Goal: Connect with others: Connect with other users

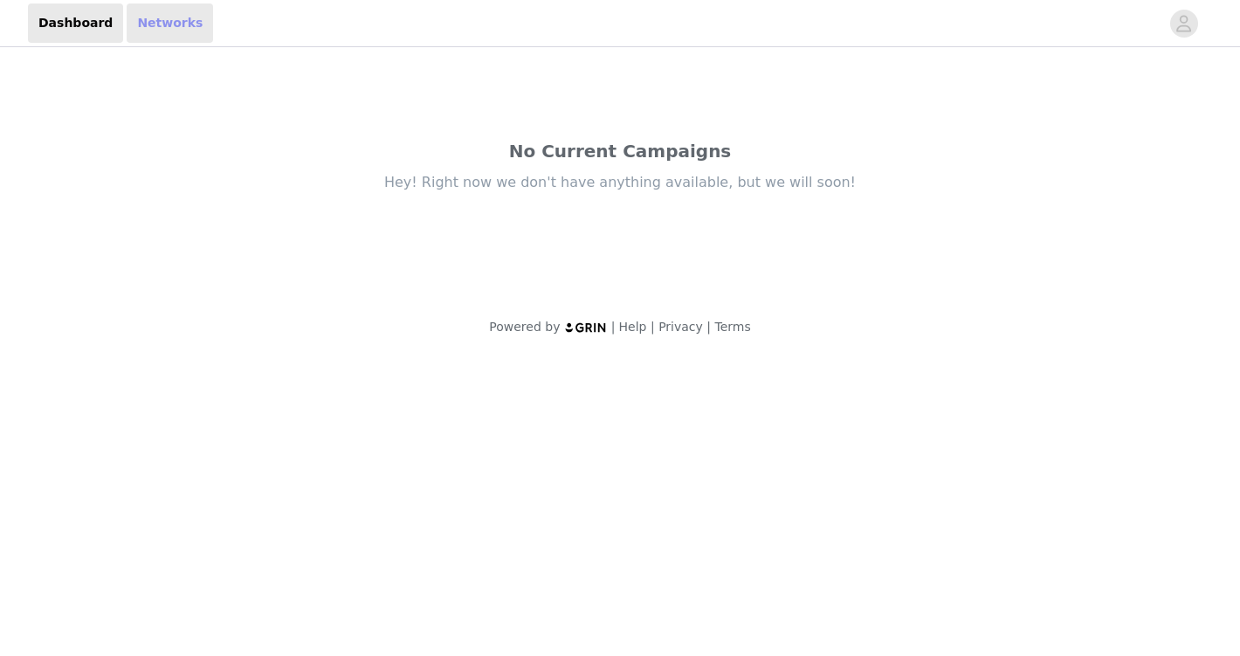
click at [138, 20] on link "Networks" at bounding box center [170, 22] width 86 height 39
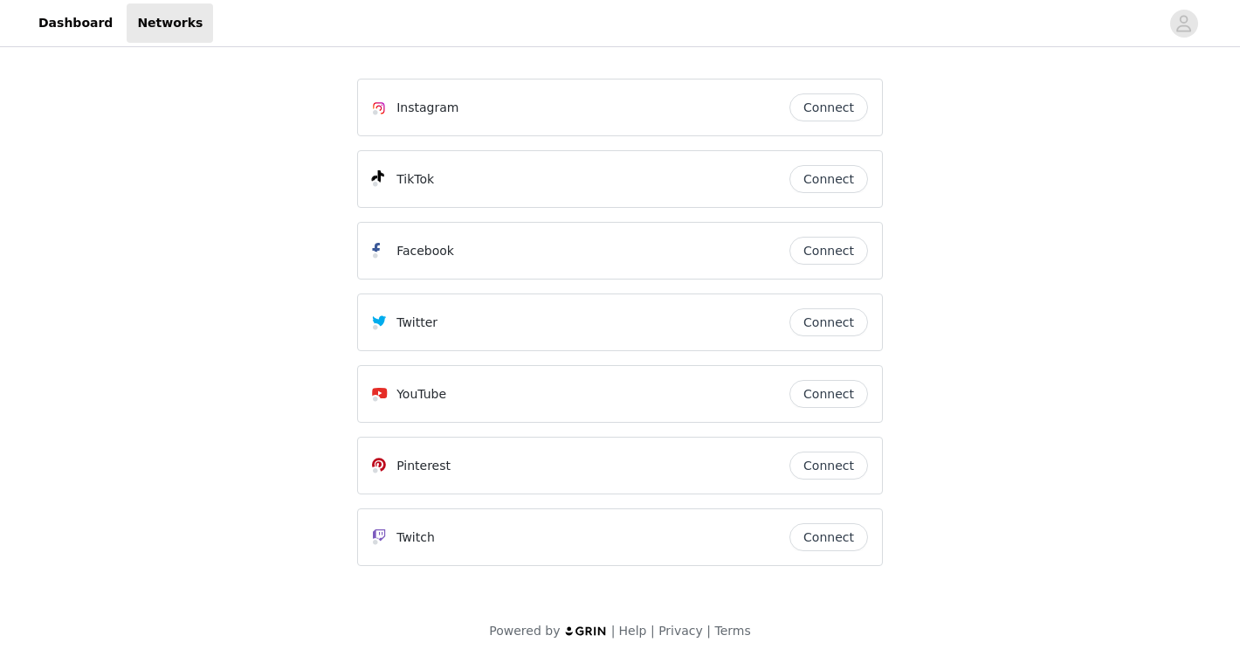
click at [825, 115] on button "Connect" at bounding box center [828, 107] width 79 height 28
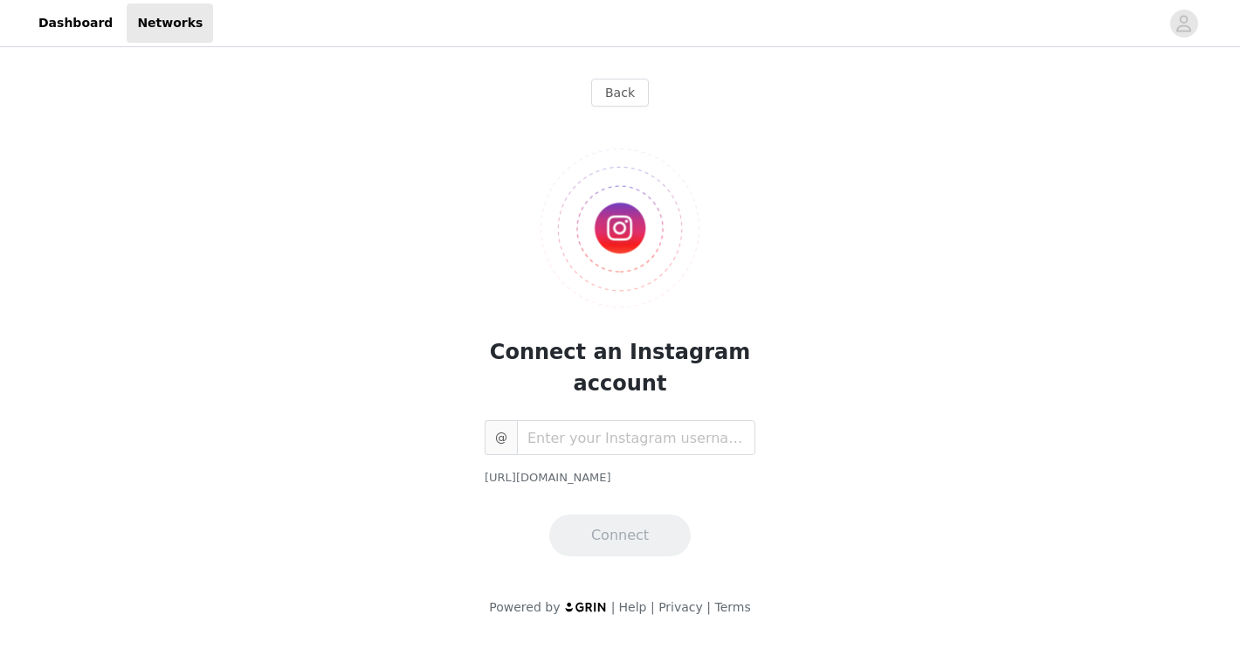
click at [554, 409] on div "Connect an Instagram account @ [URL][DOMAIN_NAME] Connect" at bounding box center [620, 338] width 526 height 436
click at [558, 424] on input "text" at bounding box center [636, 437] width 238 height 35
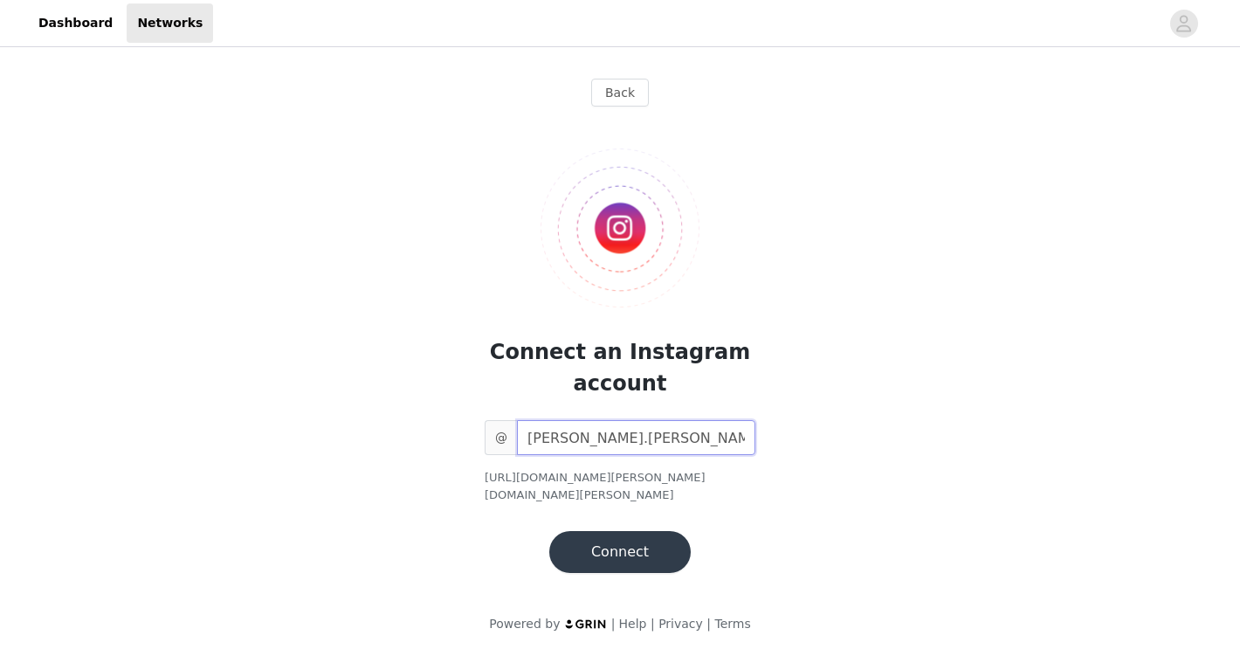
type input "[PERSON_NAME].[PERSON_NAME]"
click at [598, 533] on button "Connect" at bounding box center [619, 552] width 141 height 42
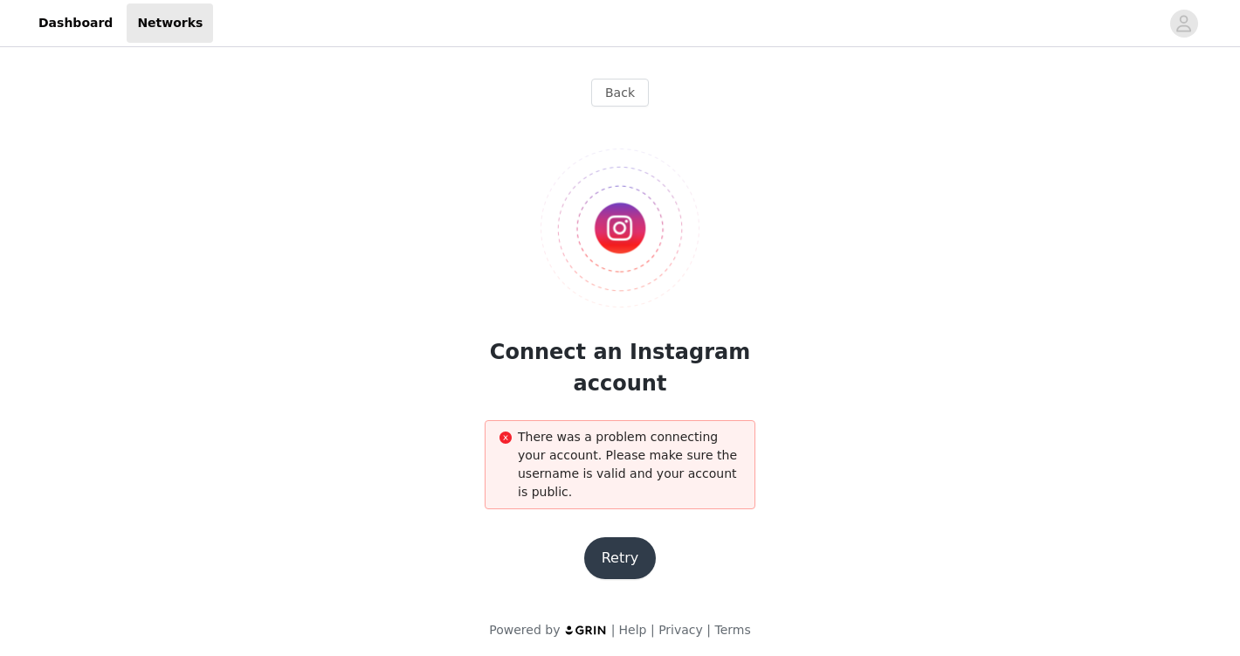
click at [611, 557] on button "Retry" at bounding box center [620, 558] width 72 height 42
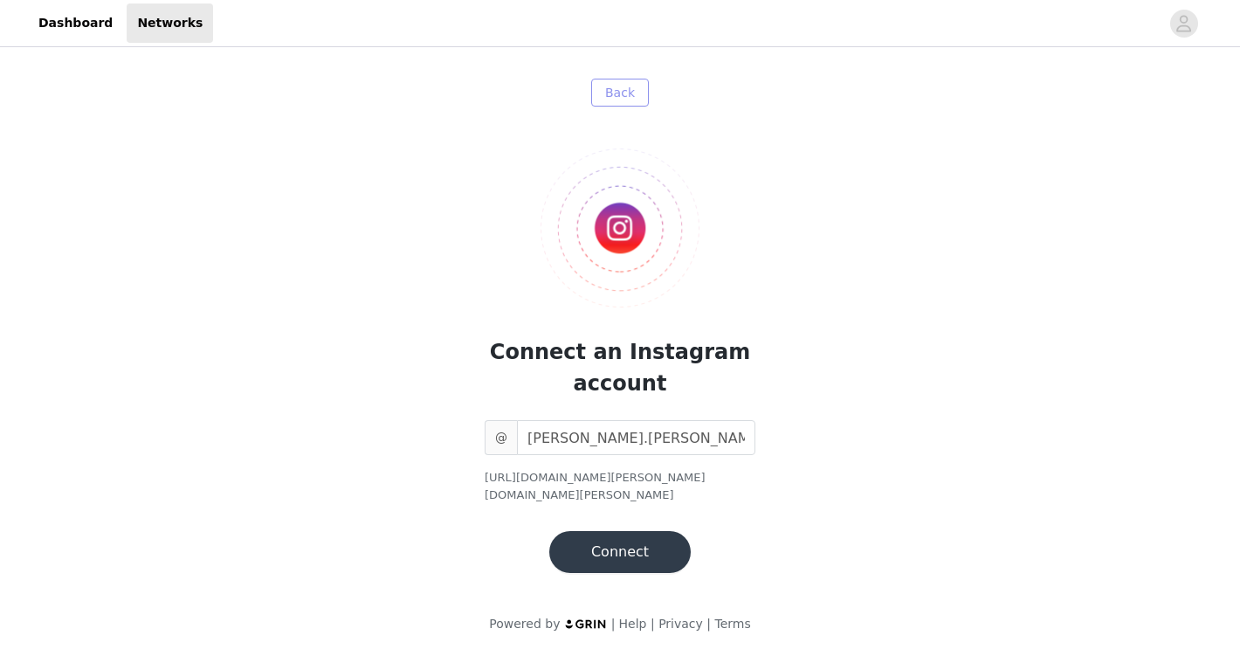
click at [615, 84] on button "Back" at bounding box center [620, 93] width 58 height 28
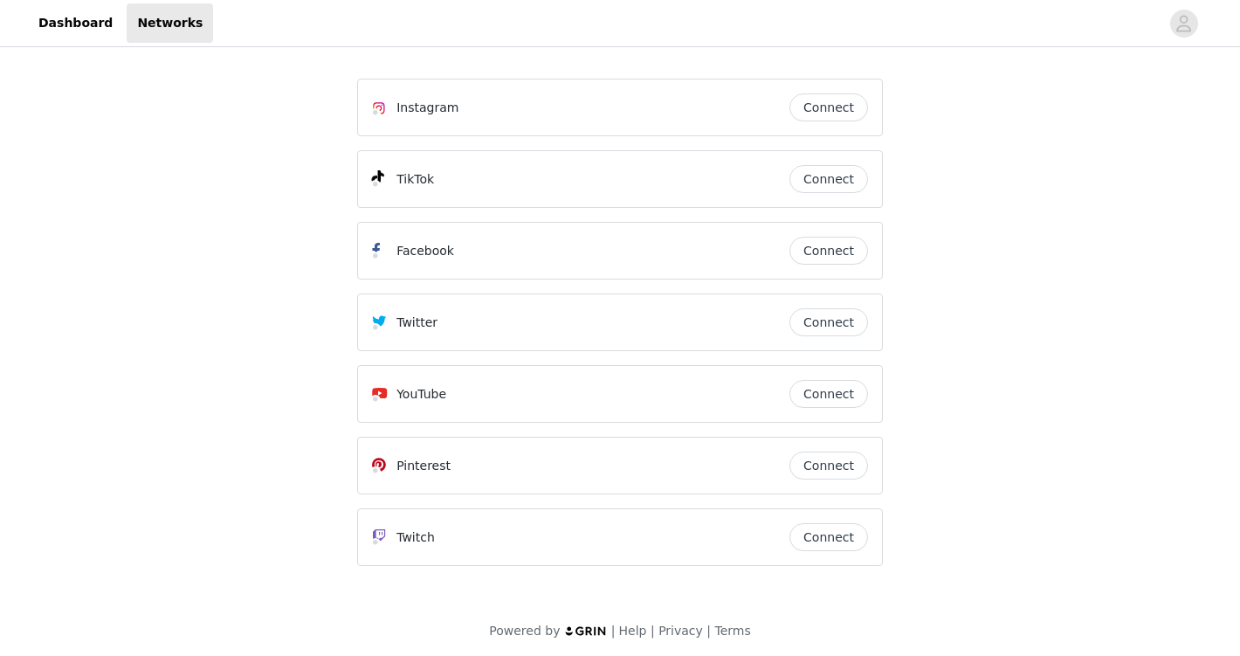
click at [810, 457] on button "Connect" at bounding box center [828, 465] width 79 height 28
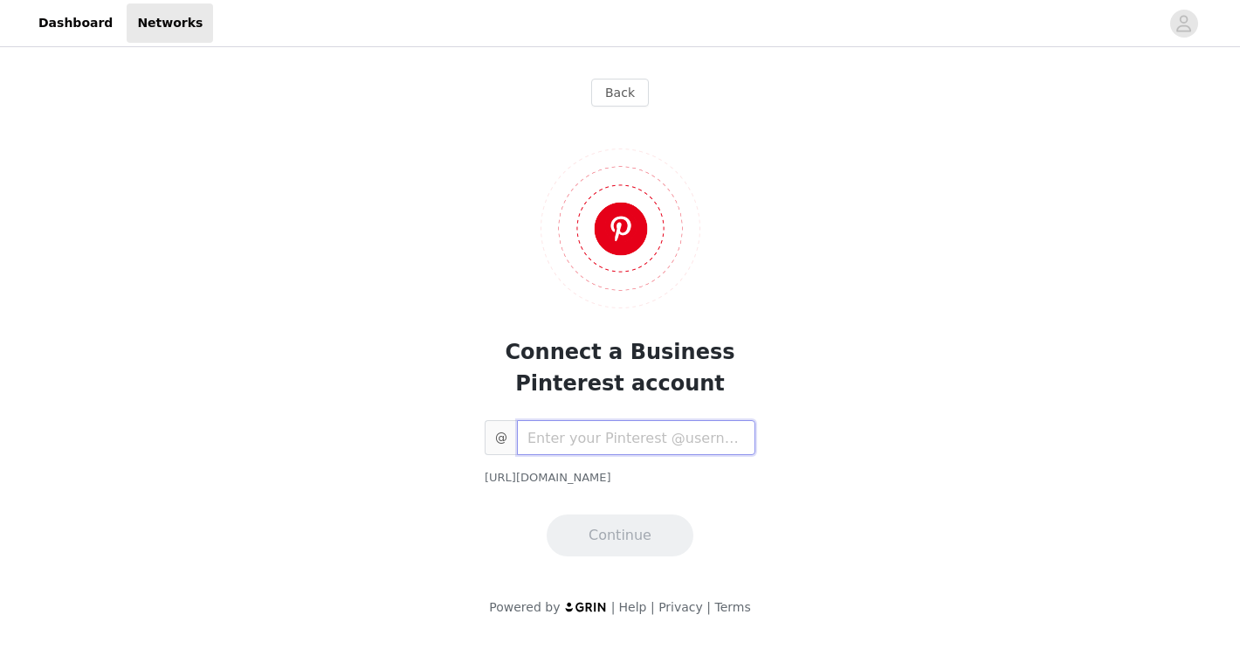
click at [672, 434] on input "text" at bounding box center [636, 437] width 238 height 35
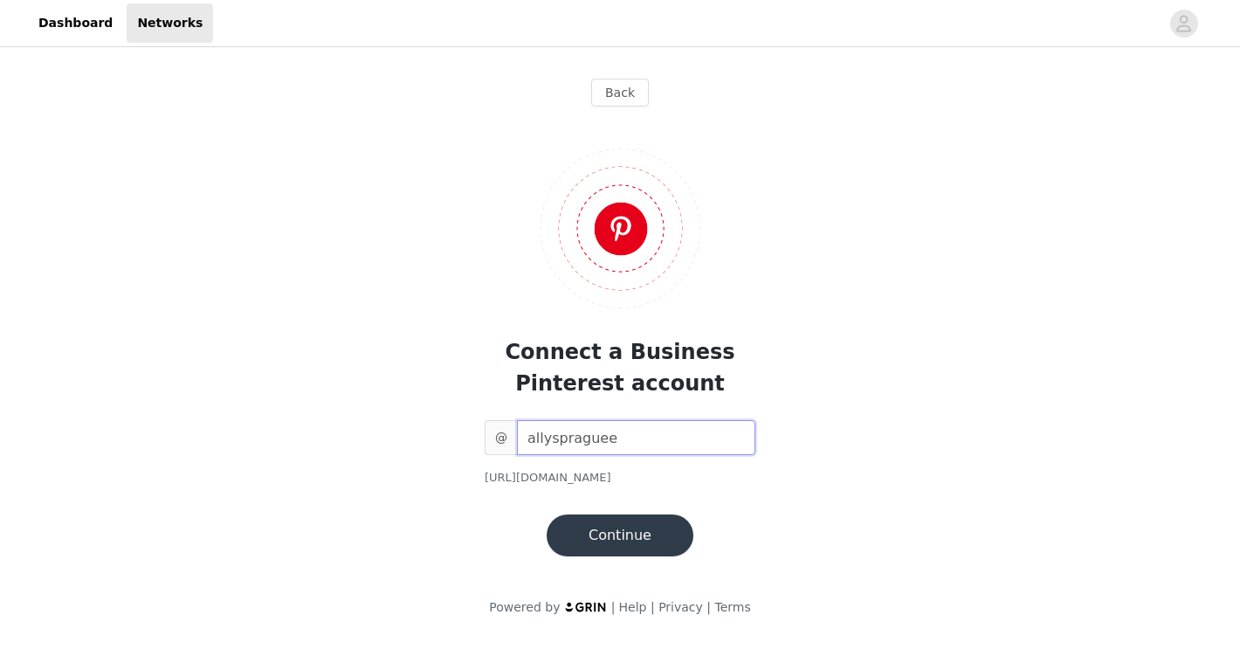
type input "allyspraguee"
click at [600, 555] on button "Continue" at bounding box center [619, 535] width 147 height 42
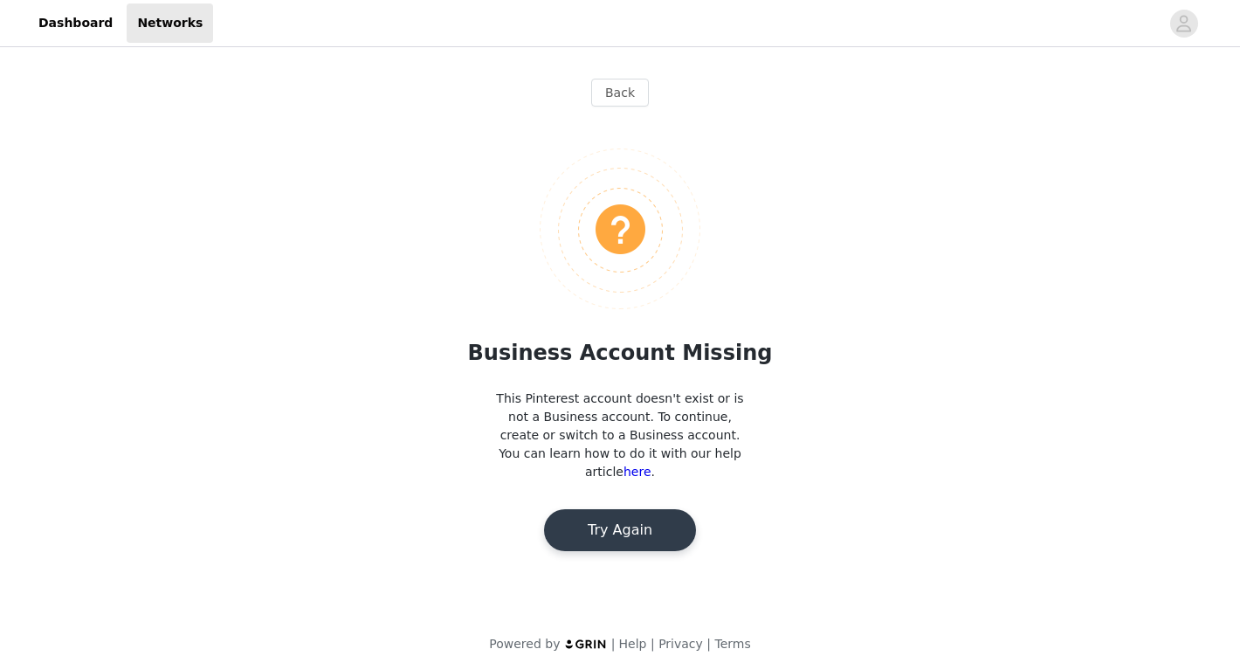
click at [645, 509] on button "Try Again" at bounding box center [620, 530] width 152 height 42
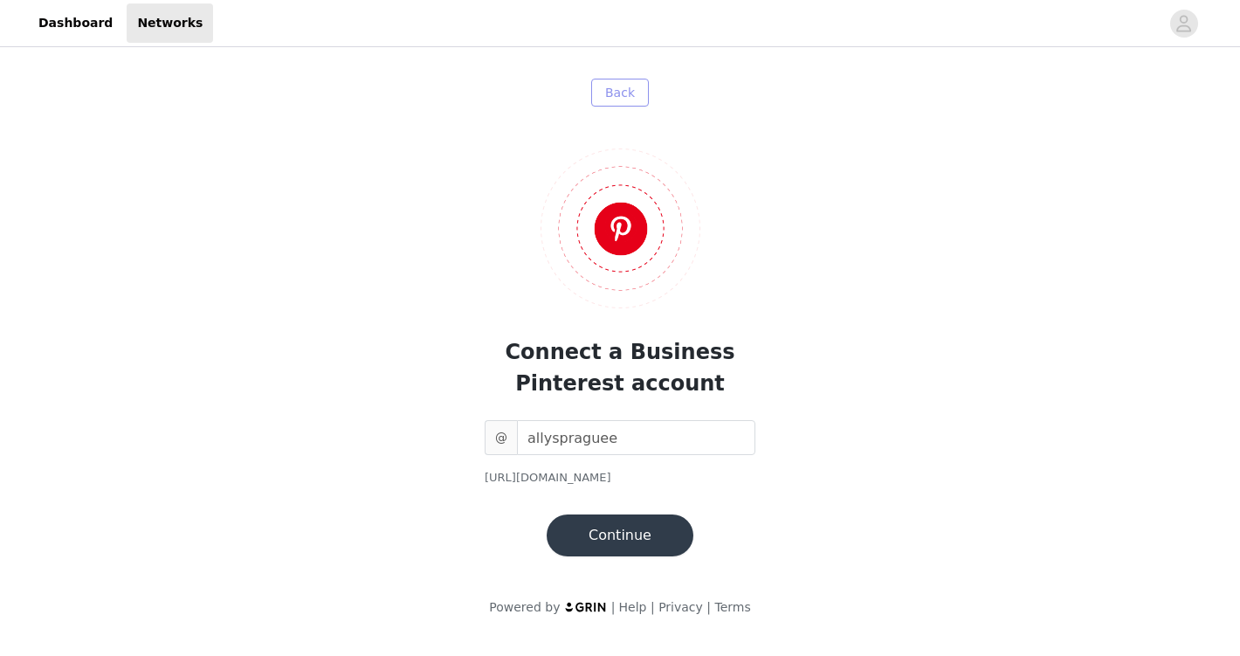
click at [608, 90] on button "Back" at bounding box center [620, 93] width 58 height 28
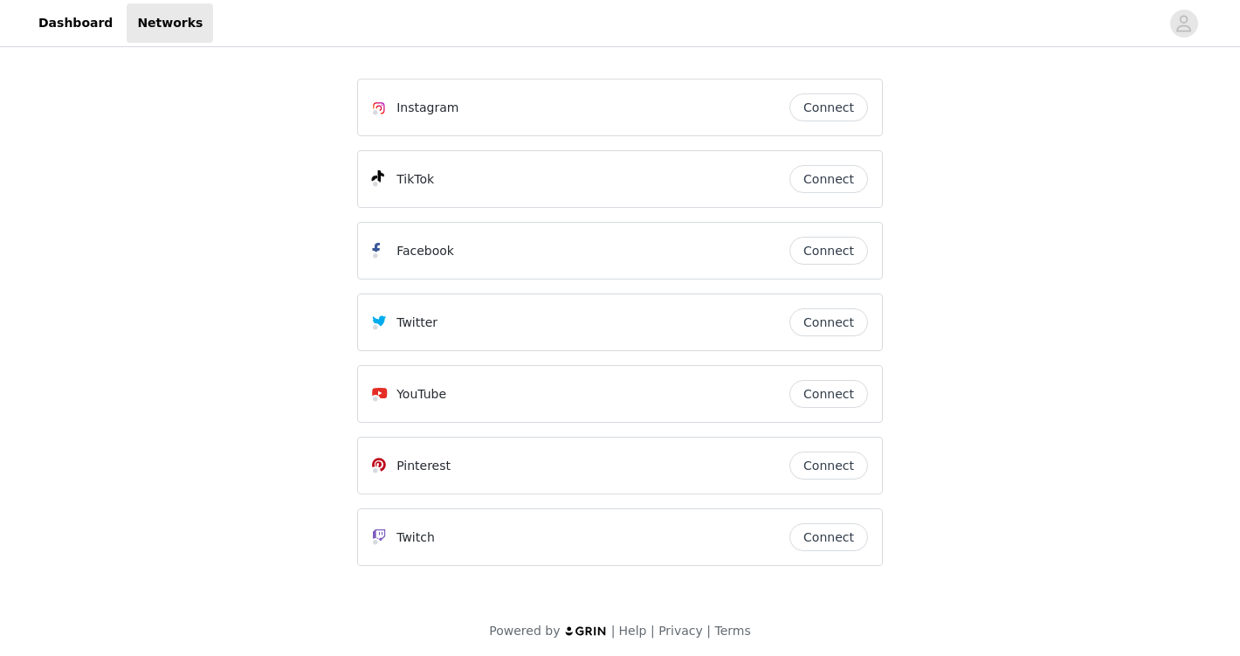
scroll to position [5, 0]
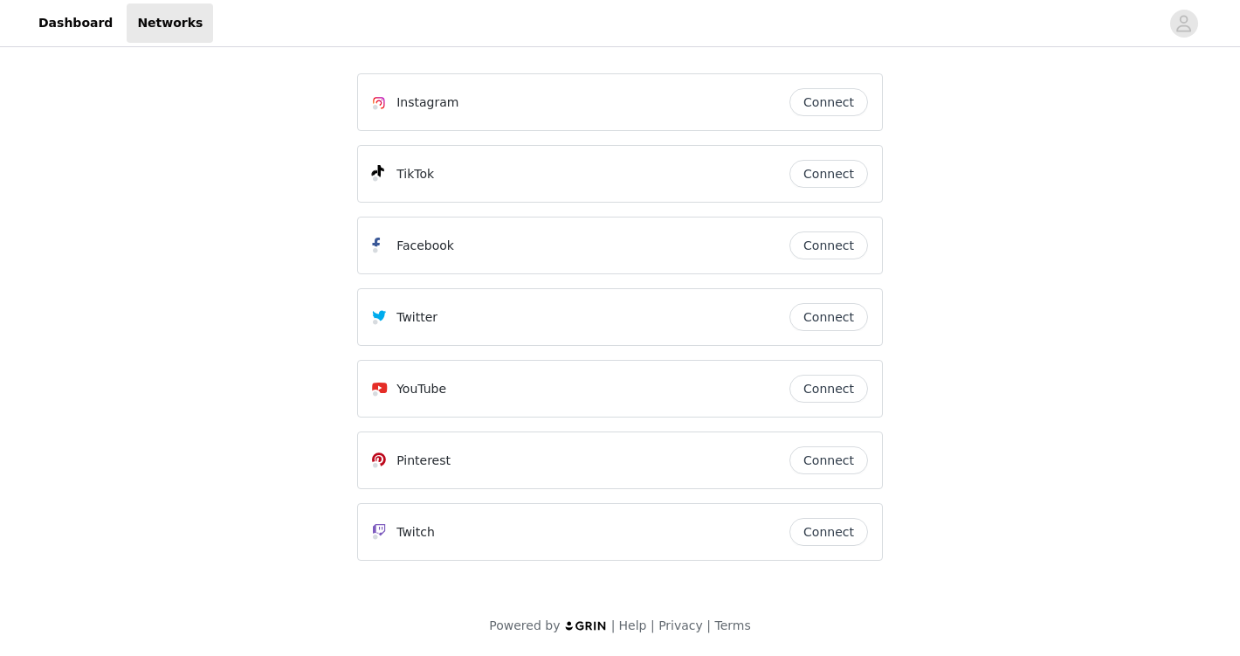
click at [812, 114] on button "Connect" at bounding box center [828, 102] width 79 height 28
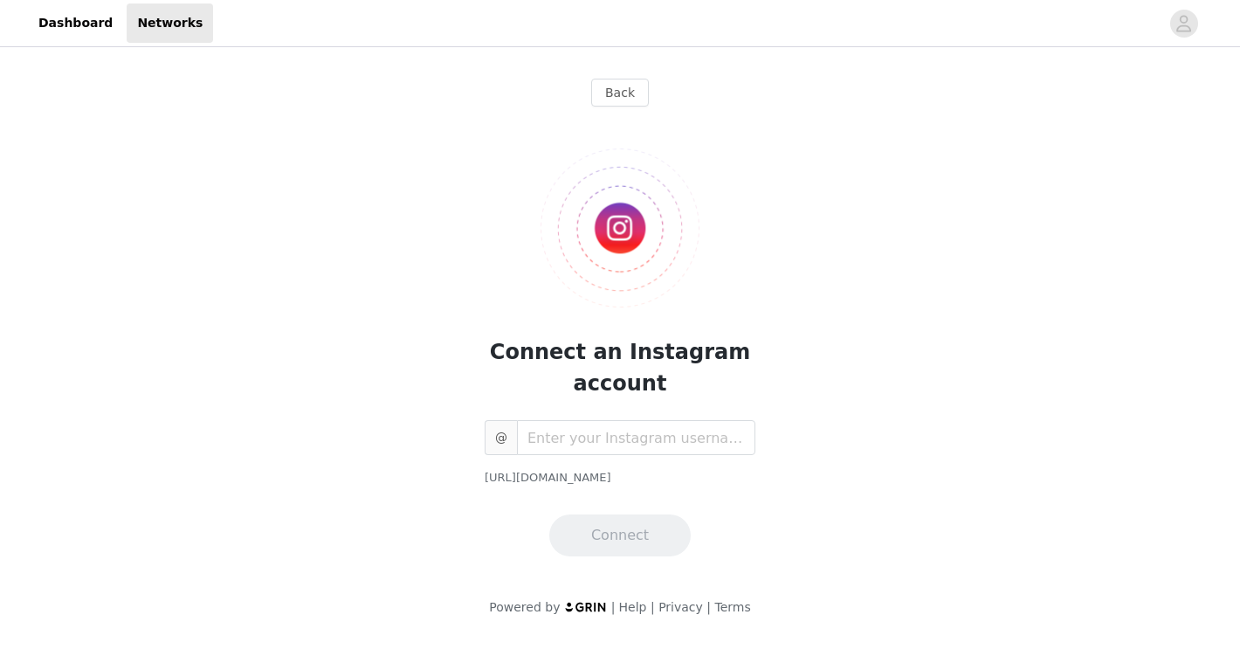
click at [579, 414] on div "Connect an Instagram account @ [URL][DOMAIN_NAME] Connect" at bounding box center [620, 338] width 526 height 436
click at [586, 438] on input "text" at bounding box center [636, 437] width 238 height 35
type input "z"
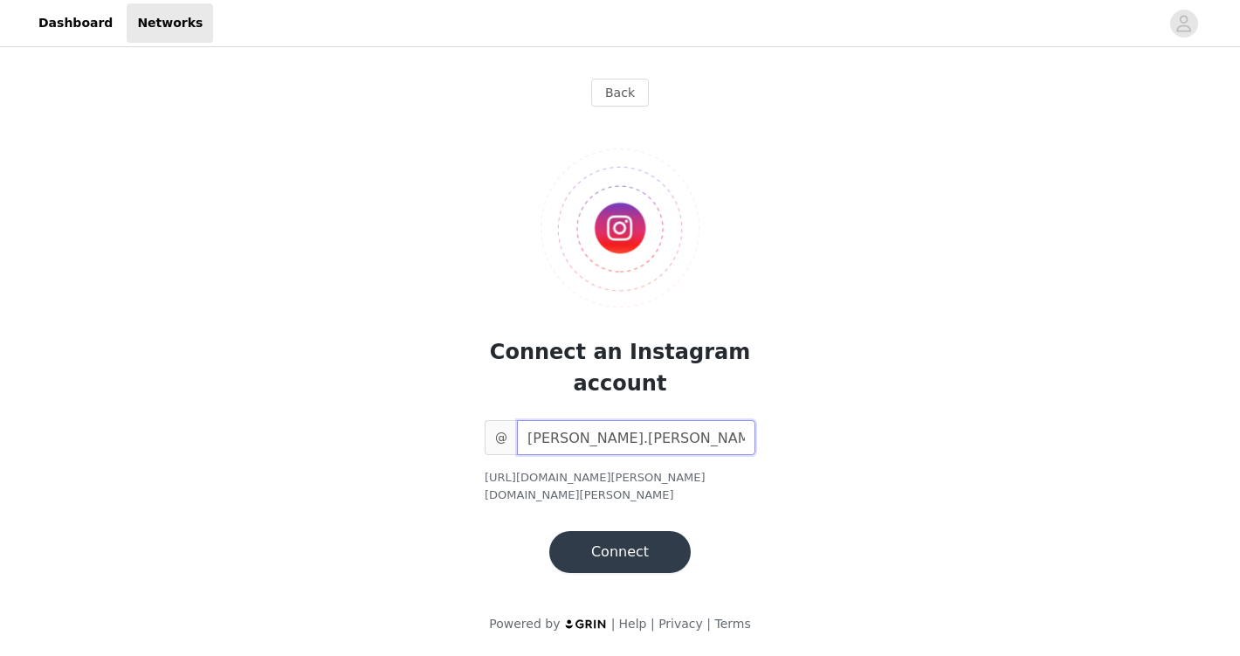
type input "[PERSON_NAME].[PERSON_NAME]"
click at [581, 544] on button "Connect" at bounding box center [619, 552] width 141 height 42
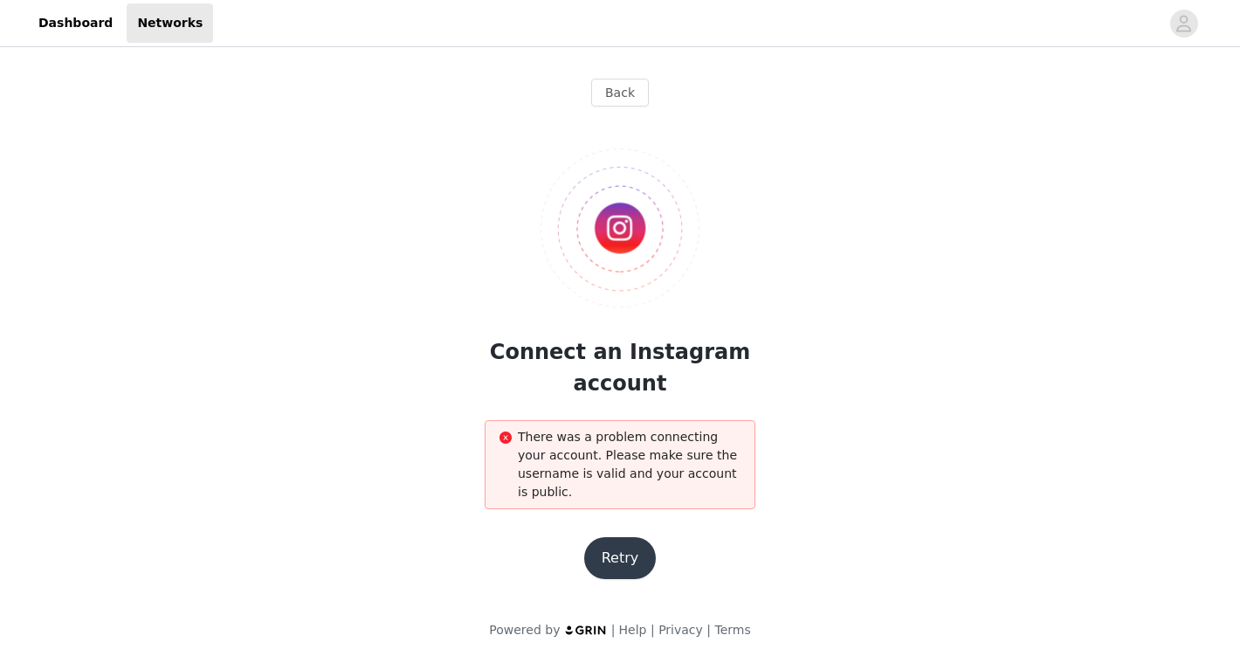
click at [622, 576] on button "Retry" at bounding box center [620, 558] width 72 height 42
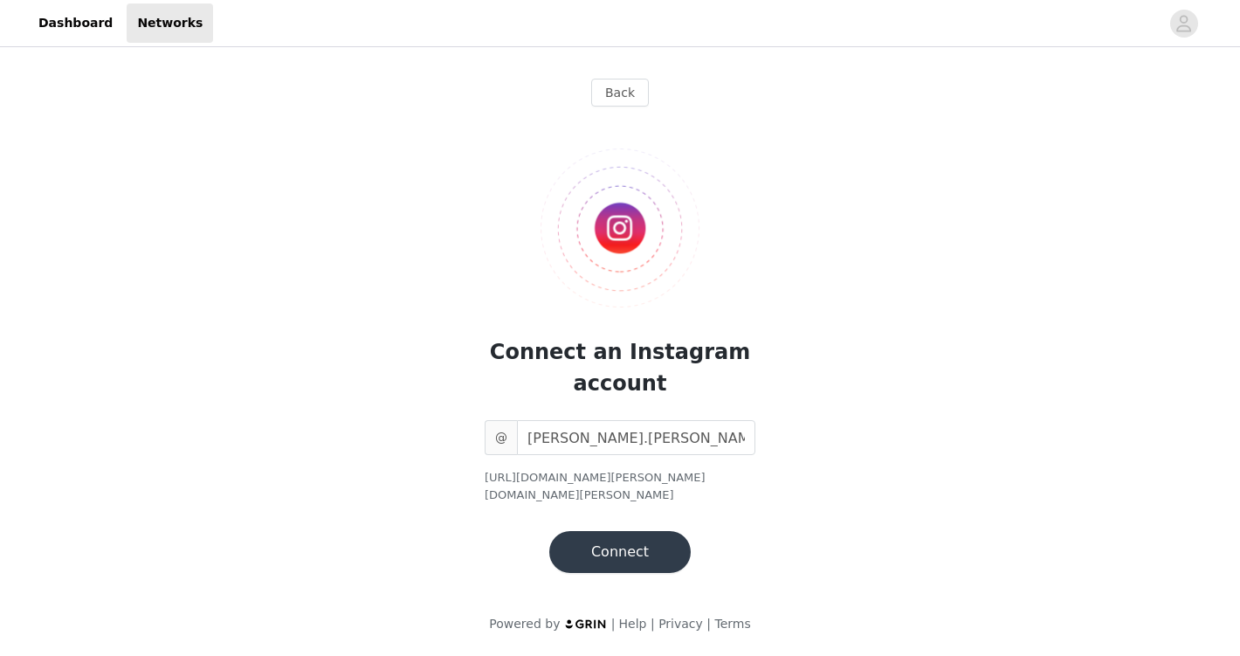
click at [488, 442] on span "@" at bounding box center [500, 437] width 32 height 35
click at [497, 437] on span "@" at bounding box center [500, 437] width 32 height 35
click at [497, 435] on span "@" at bounding box center [500, 437] width 32 height 35
click at [608, 454] on input "[PERSON_NAME].[PERSON_NAME]" at bounding box center [636, 437] width 238 height 35
click at [608, 531] on button "Connect" at bounding box center [619, 552] width 141 height 42
